Goal: Transaction & Acquisition: Obtain resource

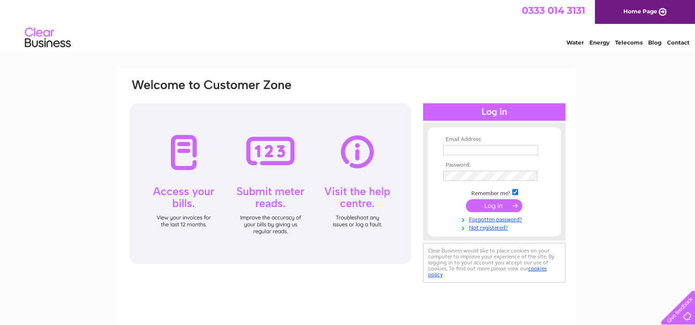
click at [454, 146] on input "text" at bounding box center [490, 150] width 95 height 10
type input "juliaperry2@hotmail.com"
click at [493, 204] on input "submit" at bounding box center [494, 206] width 56 height 13
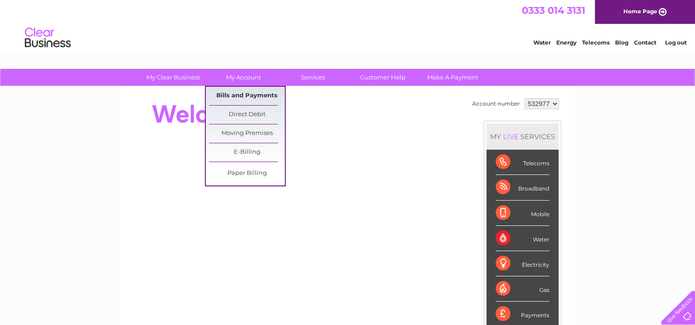
click at [237, 93] on link "Bills and Payments" at bounding box center [247, 96] width 76 height 18
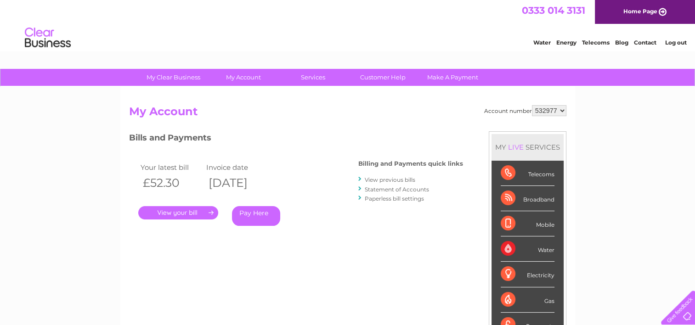
click at [406, 178] on link "View previous bills" at bounding box center [390, 179] width 51 height 7
click at [379, 178] on link "View previous bills" at bounding box center [390, 179] width 51 height 7
click at [384, 178] on link "View previous bills" at bounding box center [390, 179] width 51 height 7
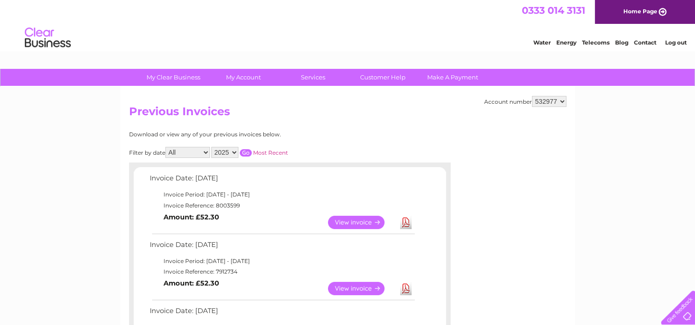
click at [403, 221] on link "Download" at bounding box center [405, 222] width 11 height 13
click at [408, 221] on link "Download" at bounding box center [405, 222] width 11 height 13
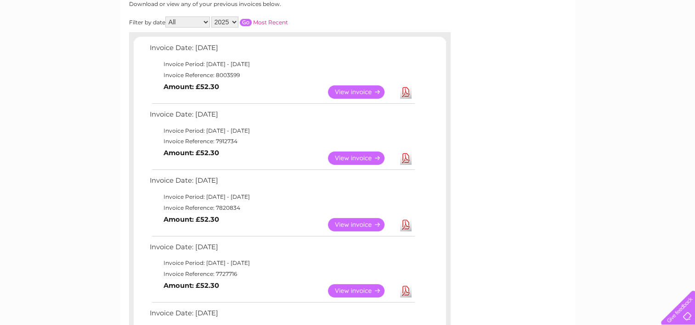
scroll to position [138, 0]
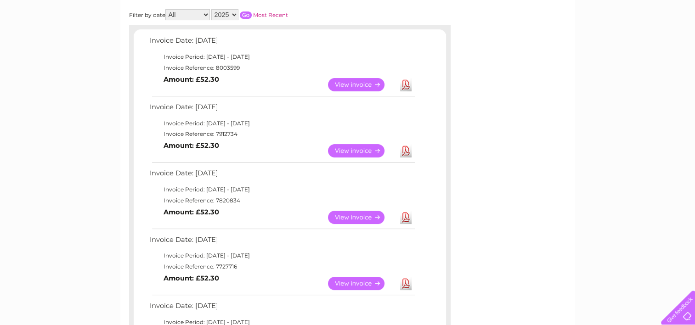
click at [410, 149] on link "Download" at bounding box center [405, 150] width 11 height 13
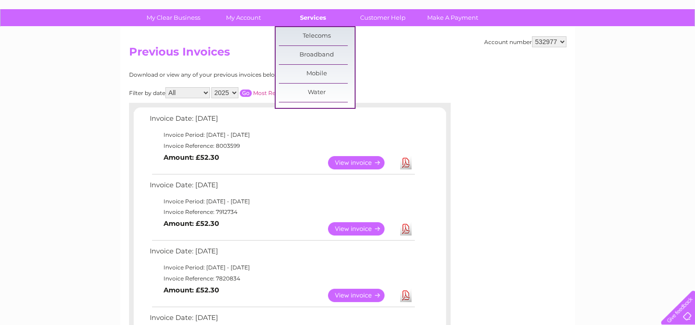
scroll to position [0, 0]
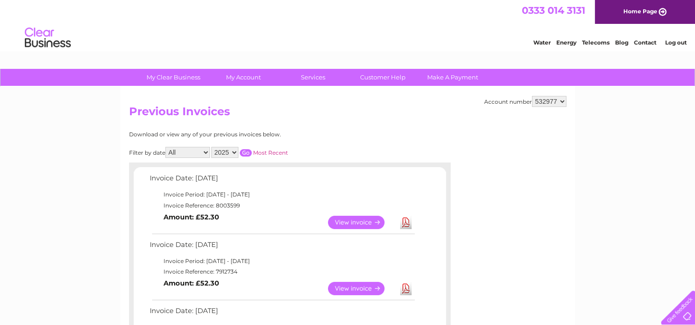
click at [675, 40] on link "Log out" at bounding box center [676, 42] width 22 height 7
